Goal: Information Seeking & Learning: Learn about a topic

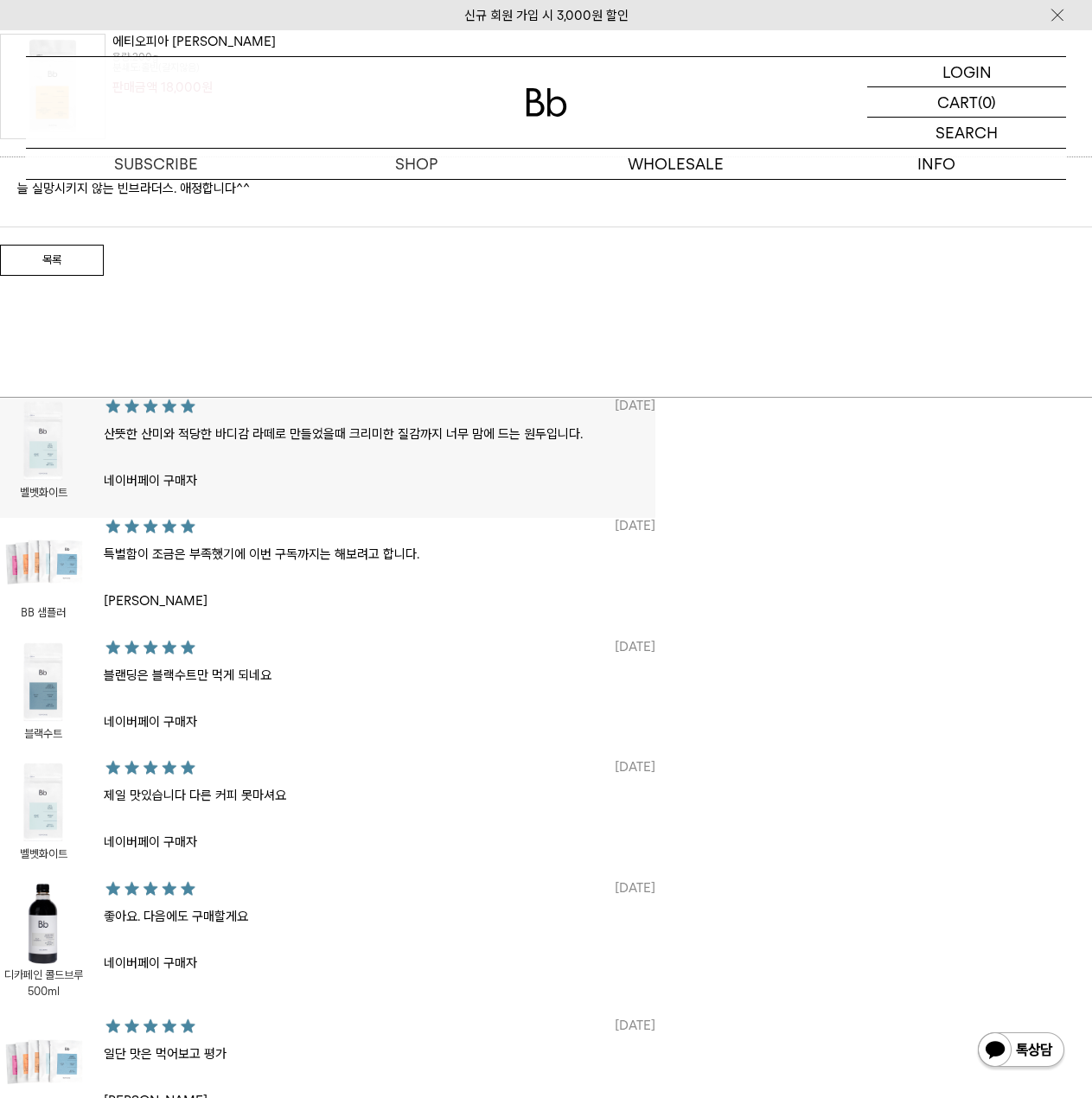
scroll to position [345, 0]
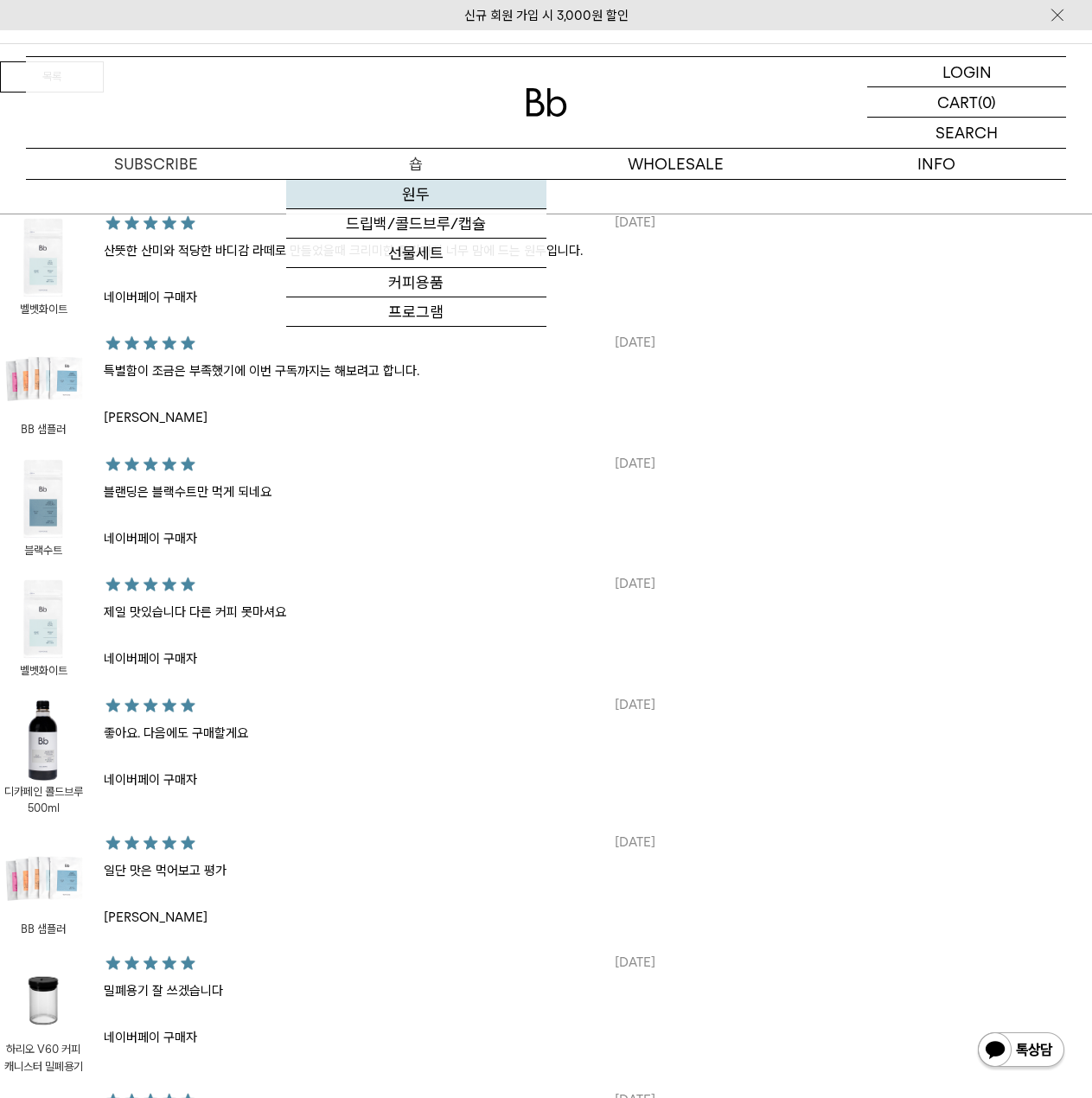
click at [428, 185] on link "원두" at bounding box center [416, 195] width 260 height 30
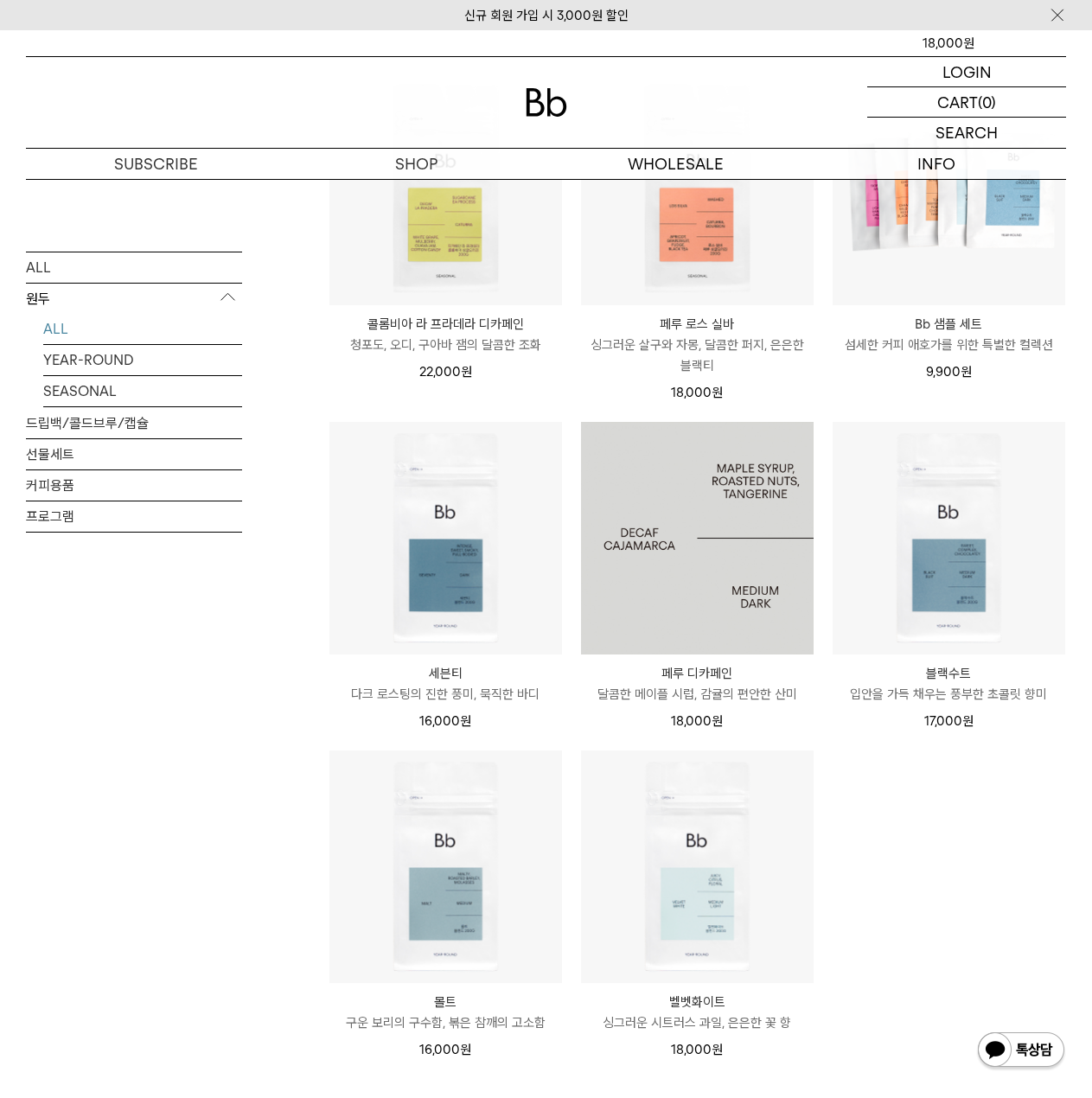
scroll to position [778, 0]
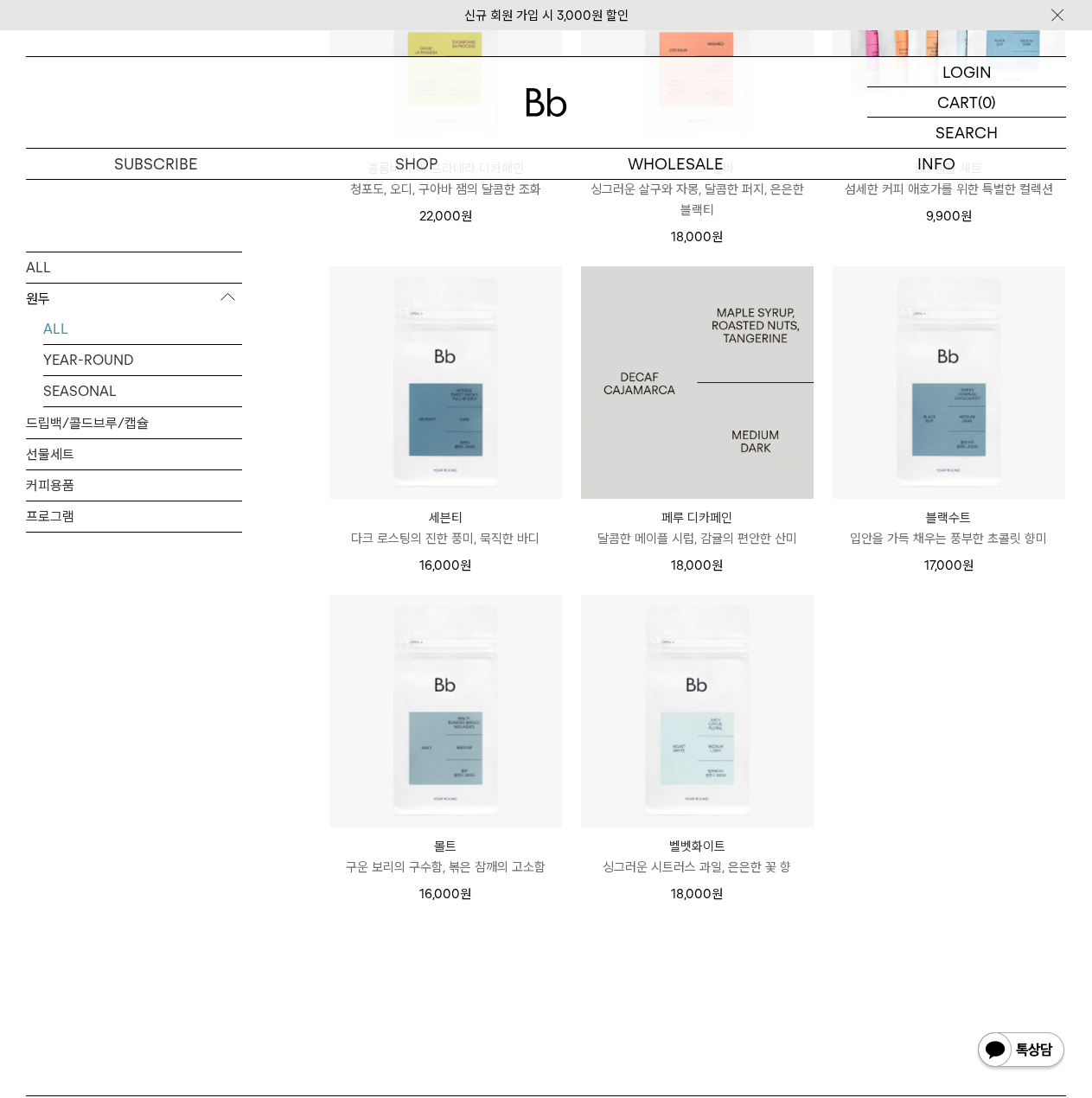
click at [777, 341] on img at bounding box center [697, 382] width 232 height 232
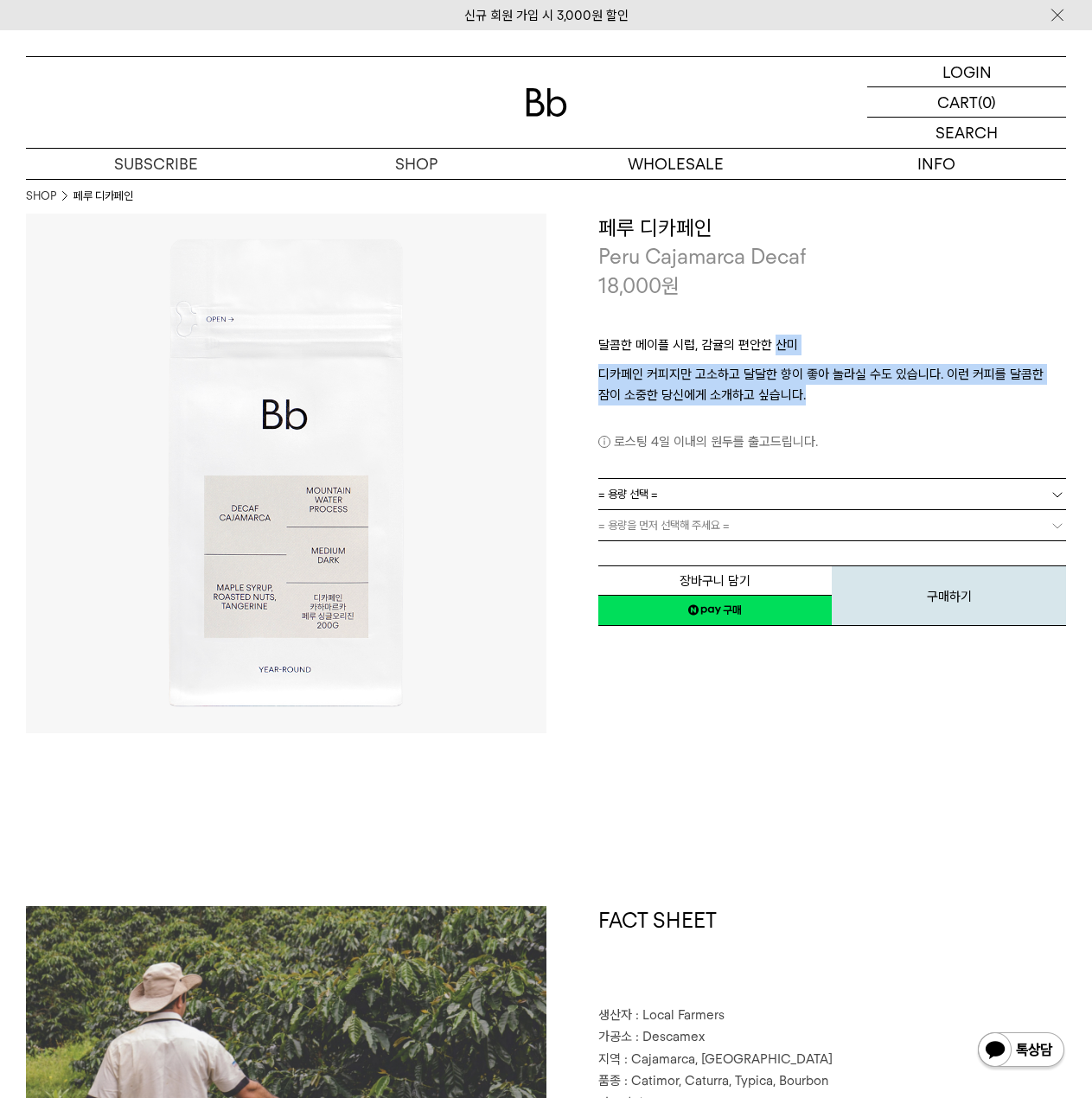
drag, startPoint x: 0, startPoint y: 0, endPoint x: 787, endPoint y: 405, distance: 885.1
click at [787, 405] on div "달콤한 메이플 시럽, 감귤의 편안한 산미 디카페인 커피지만 고소하고 달달한 향이 좋아 놀라실 수도 있습니다. 이런 커피를 달콤한 잠이 소중한 …" at bounding box center [833, 388] width 469 height 178
click at [787, 405] on p "디카페인 커피지만 고소하고 달달한 향이 좋아 놀라실 수도 있습니다. 이런 커피를 달콤한 잠이 소중한 당신에게 소개하고 싶습니다." at bounding box center [833, 385] width 469 height 42
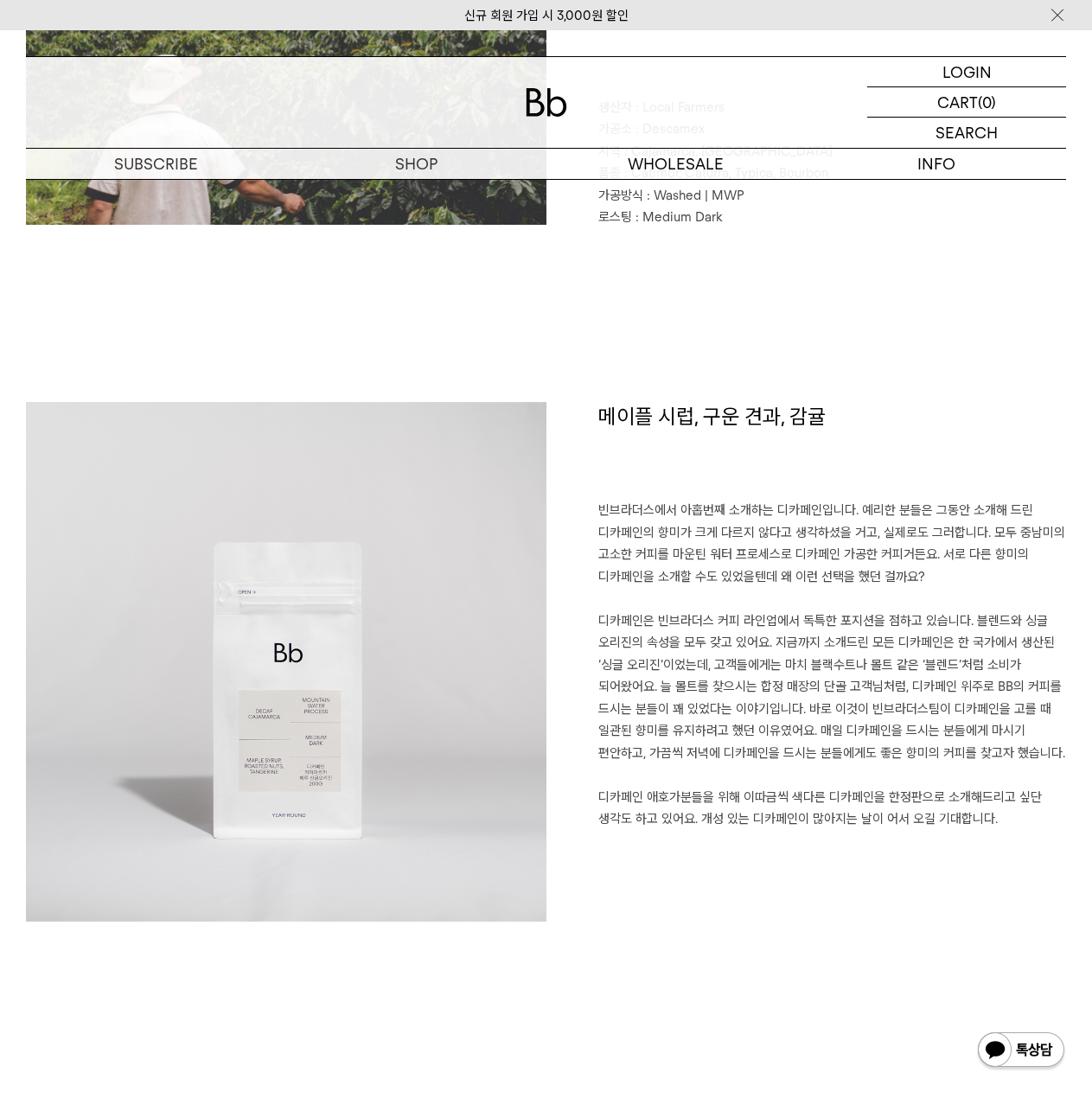
scroll to position [1037, 0]
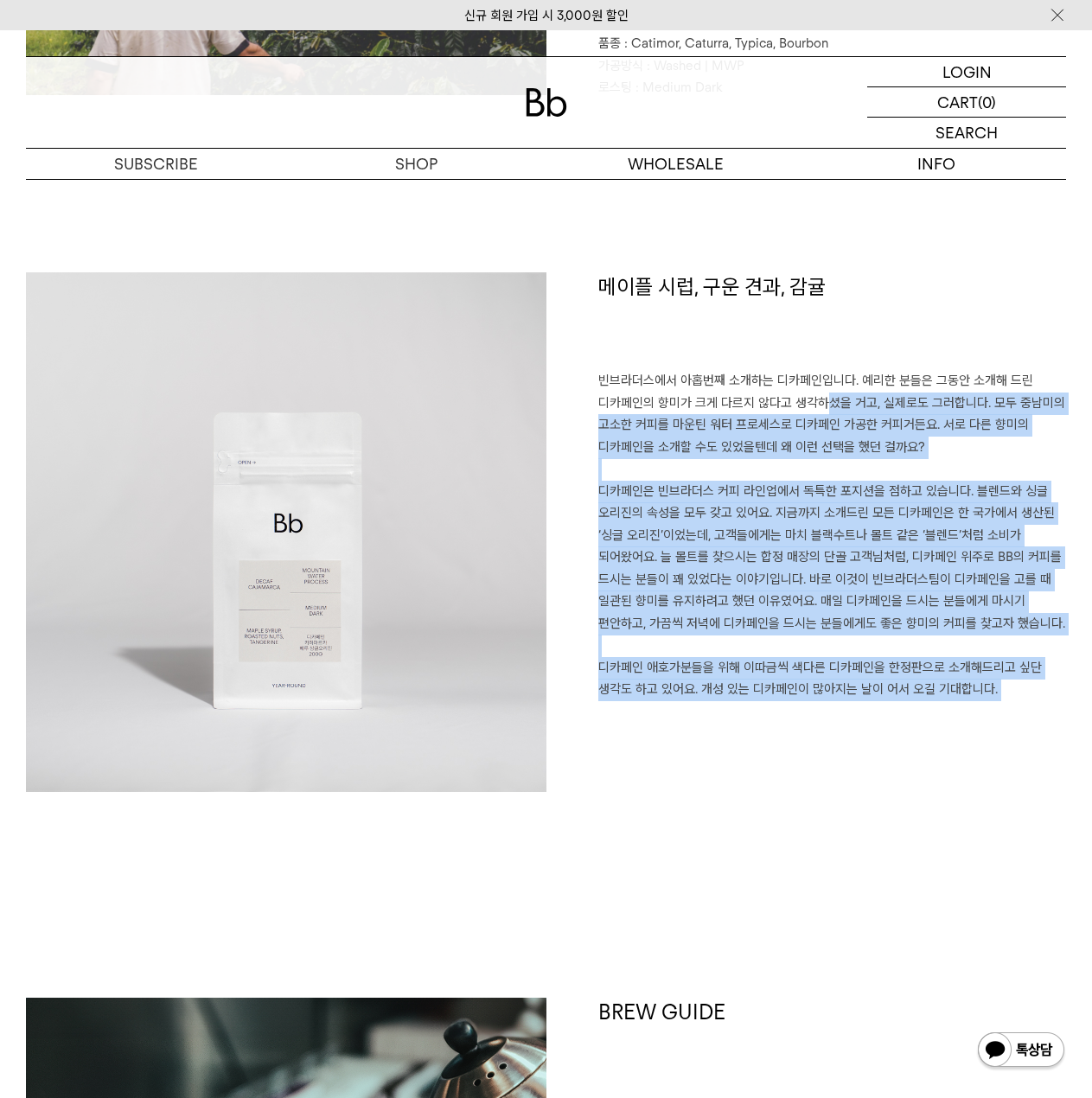
drag, startPoint x: 787, startPoint y: 405, endPoint x: 866, endPoint y: 755, distance: 358.8
click at [866, 755] on div "메이플 시럽, 구운 견과, 감귤 빈브라더스에서 아홉번째 소개하는 디카페인입니다. 예리한 분들은 그동안 소개해 드린 디카페인의 향미가 크게 다르…" at bounding box center [806, 548] width 520 height 553
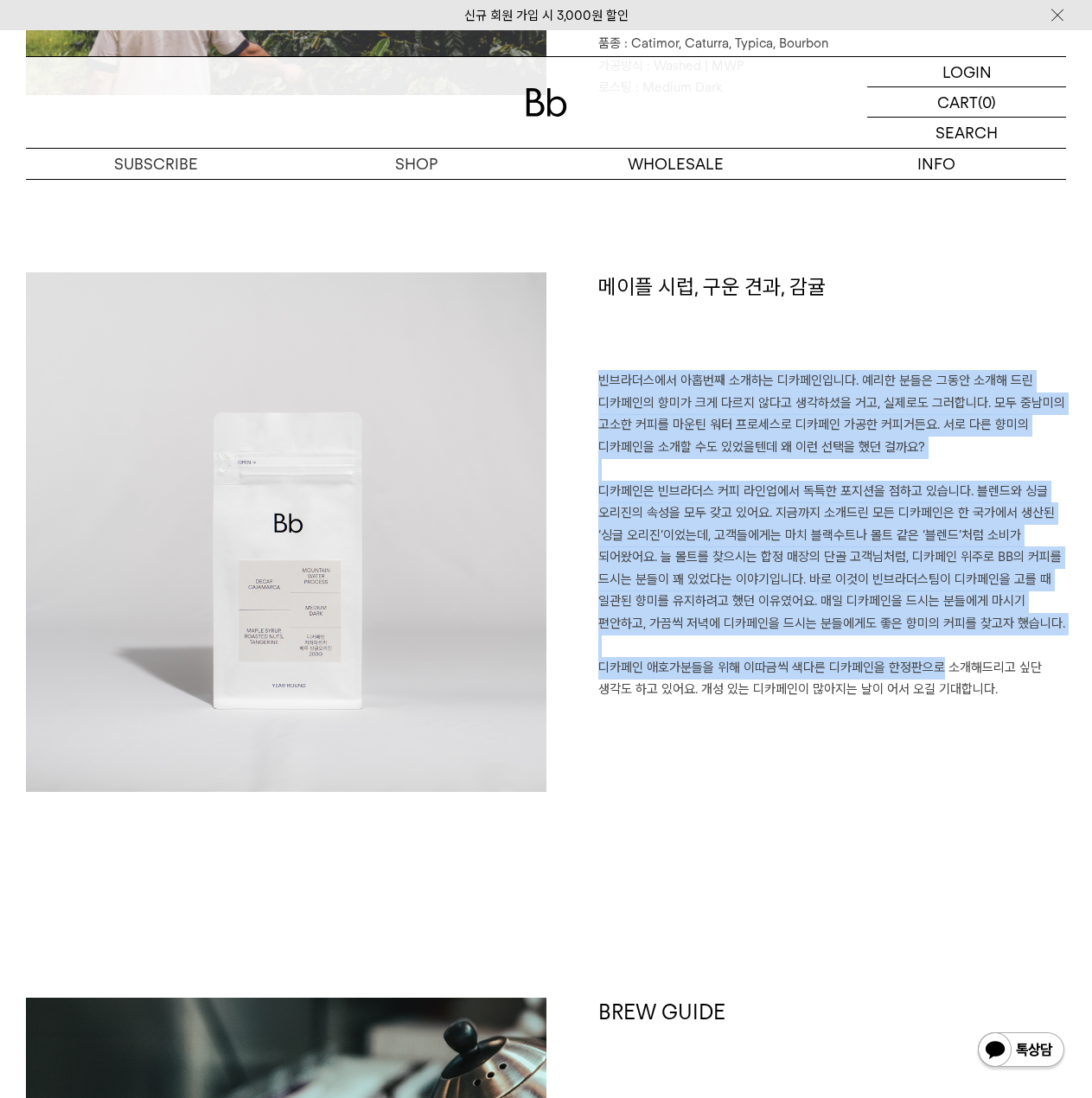
drag, startPoint x: 901, startPoint y: 347, endPoint x: 914, endPoint y: 670, distance: 323.3
click at [914, 670] on div "메이플 시럽, 구운 견과, 감귤 빈브라더스에서 아홉번째 소개하는 디카페인입니다. 예리한 분들은 그동안 소개해 드린 디카페인의 향미가 크게 다르…" at bounding box center [806, 548] width 520 height 553
click at [914, 670] on p "빈브라더스에서 아홉번째 소개하는 디카페인입니다. 예리한 분들은 그동안 소개해 드린 디카페인의 향미가 크게 다르지 않다고 생각하셨을 거고, 실제…" at bounding box center [833, 546] width 469 height 352
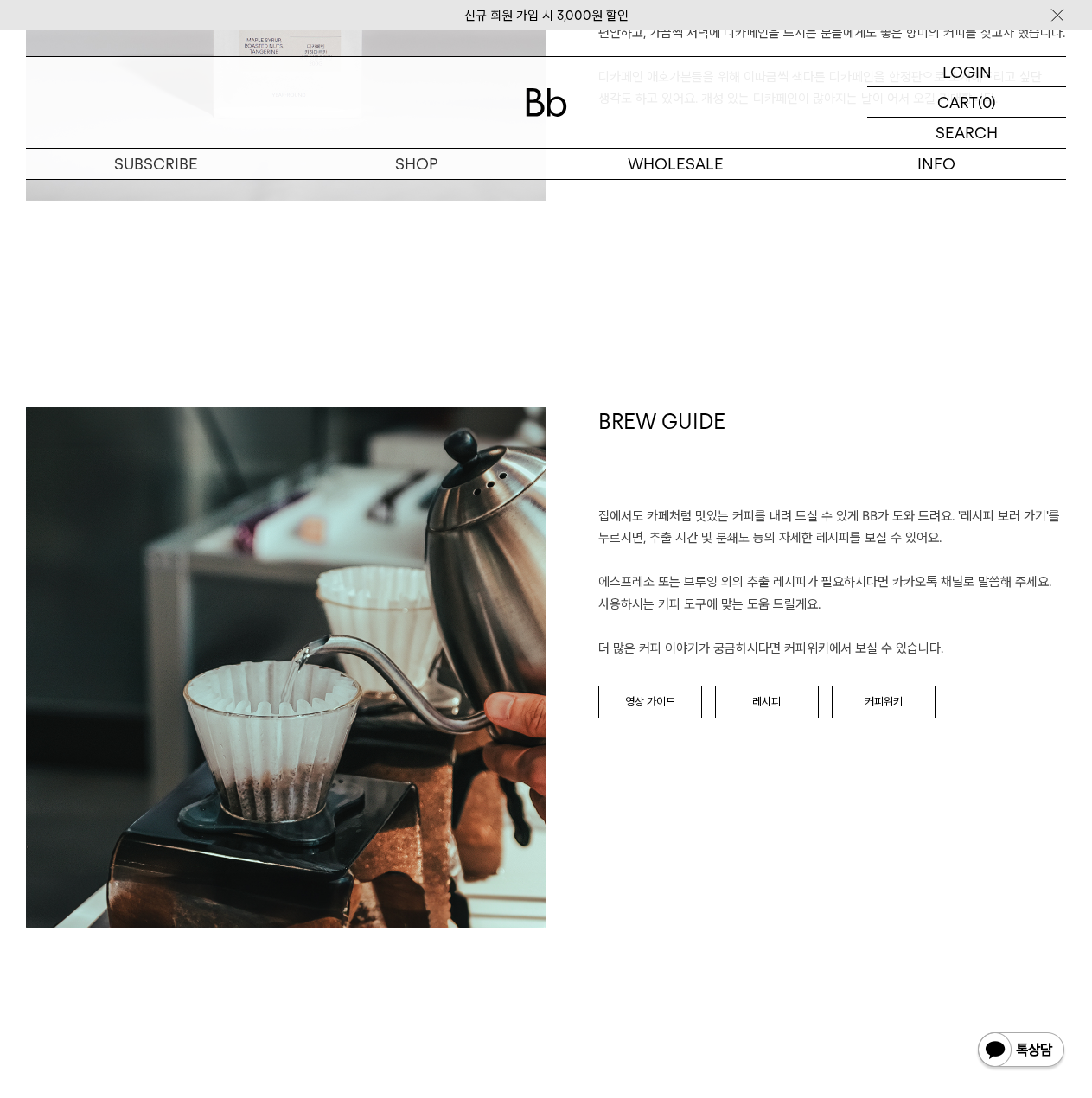
scroll to position [1643, 0]
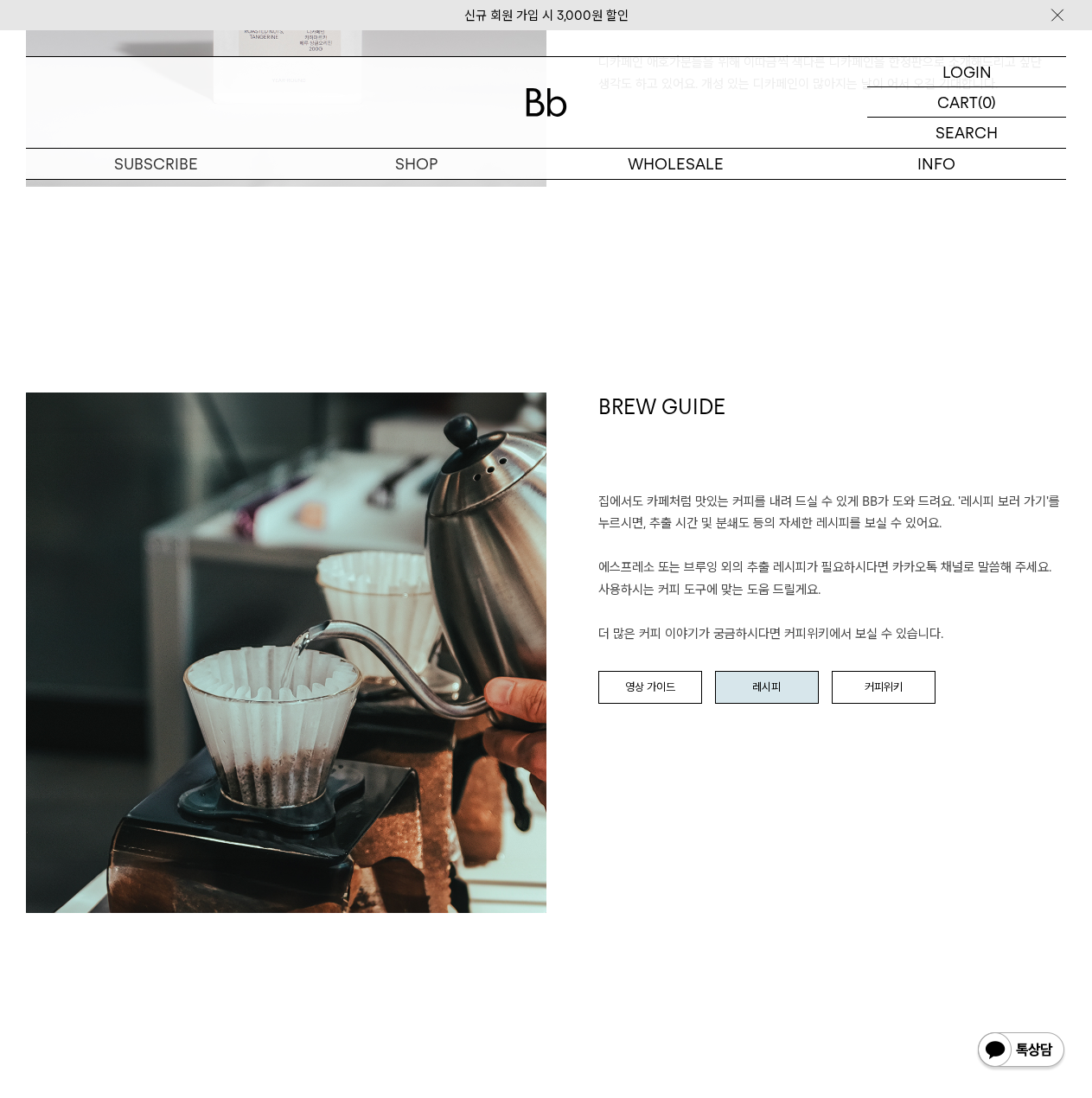
click at [748, 696] on link "레시피" at bounding box center [766, 687] width 104 height 33
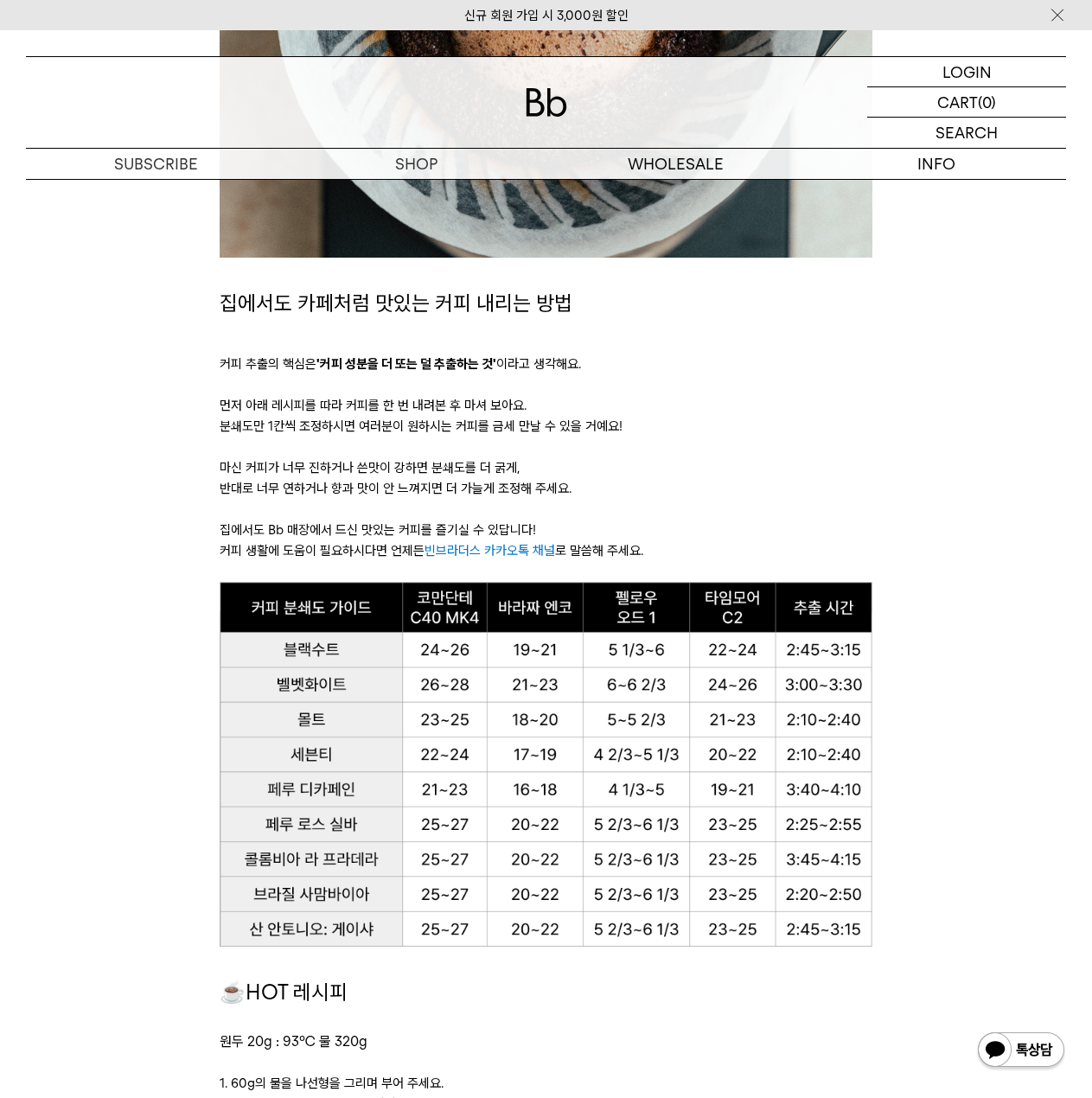
scroll to position [778, 0]
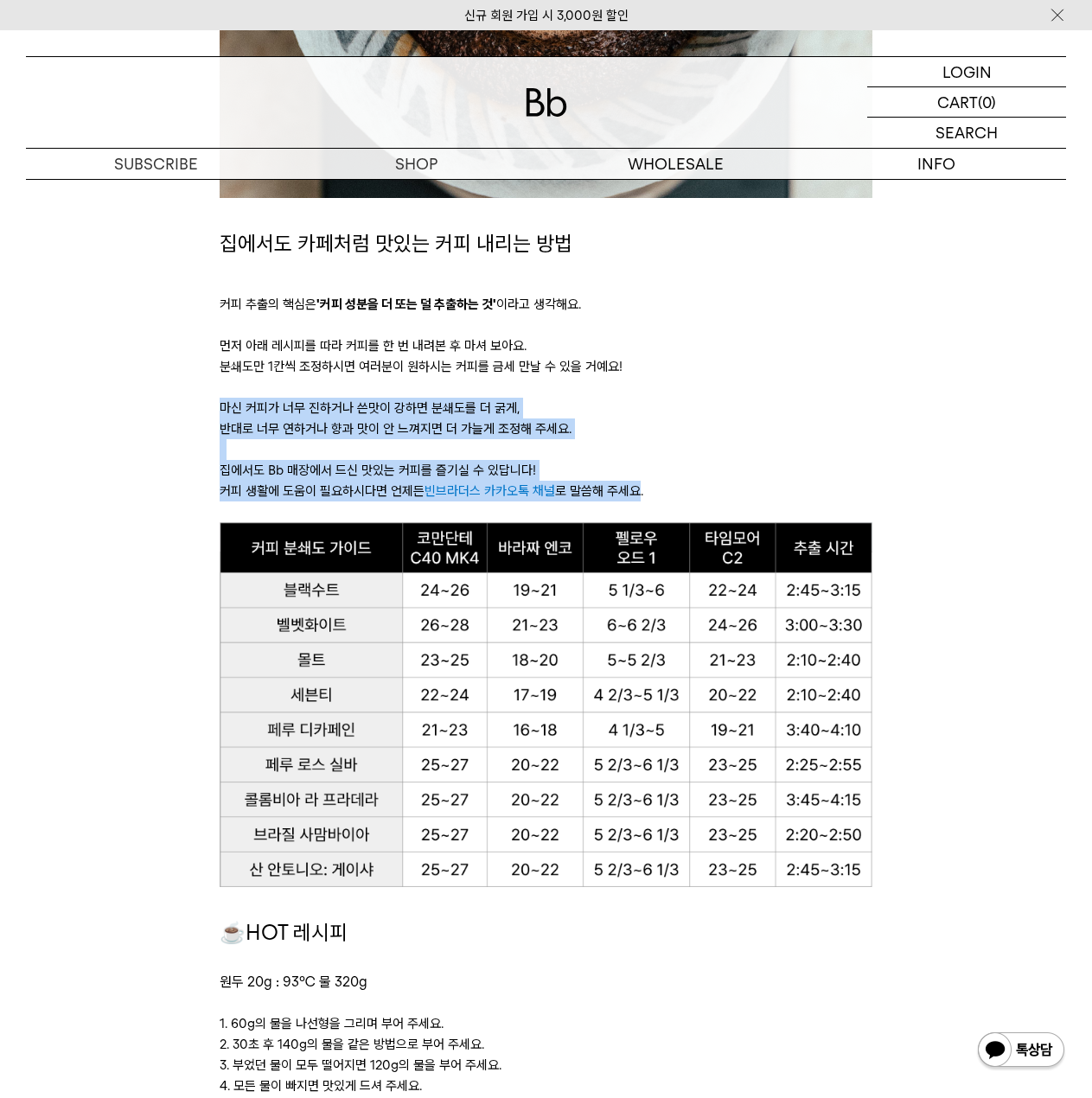
drag, startPoint x: 640, startPoint y: 447, endPoint x: 640, endPoint y: 488, distance: 41.0
click at [640, 488] on div "집에서도 카페처럼 맛있는 커피 내리는 방법 커피 추출의 핵심은 '커피 성분을 더 또는 덜 추출하는 것' 이라고 생각해요. 먼저 아래 레시피를 …" at bounding box center [546, 374] width 653 height 295
click at [640, 488] on p "커피 생활에 도움이 필요하시다면 언제든 빈브라더스 카카오톡 채널 로 말씀해 주세요." at bounding box center [546, 490] width 653 height 21
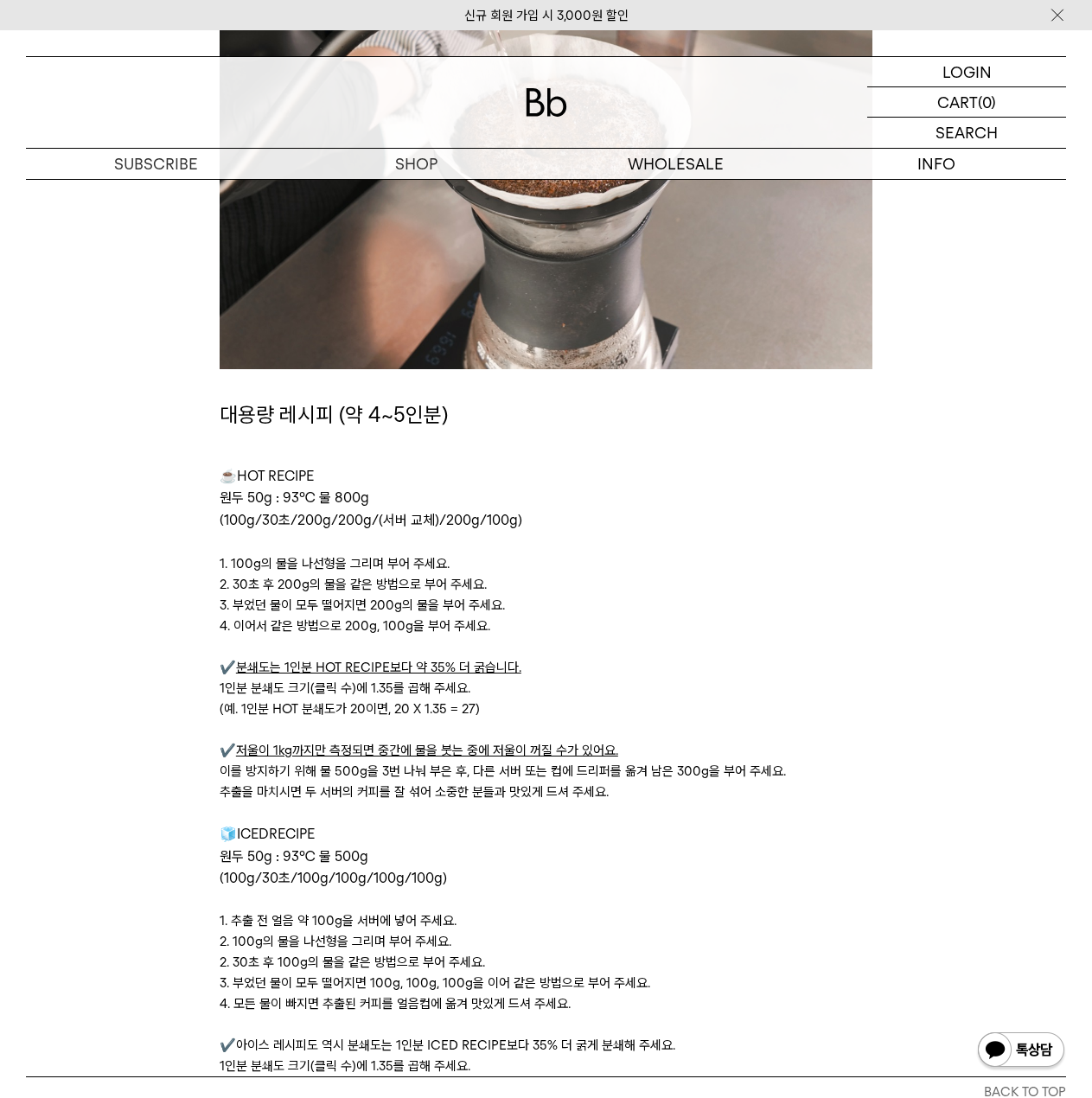
scroll to position [5150, 0]
